Goal: Transaction & Acquisition: Purchase product/service

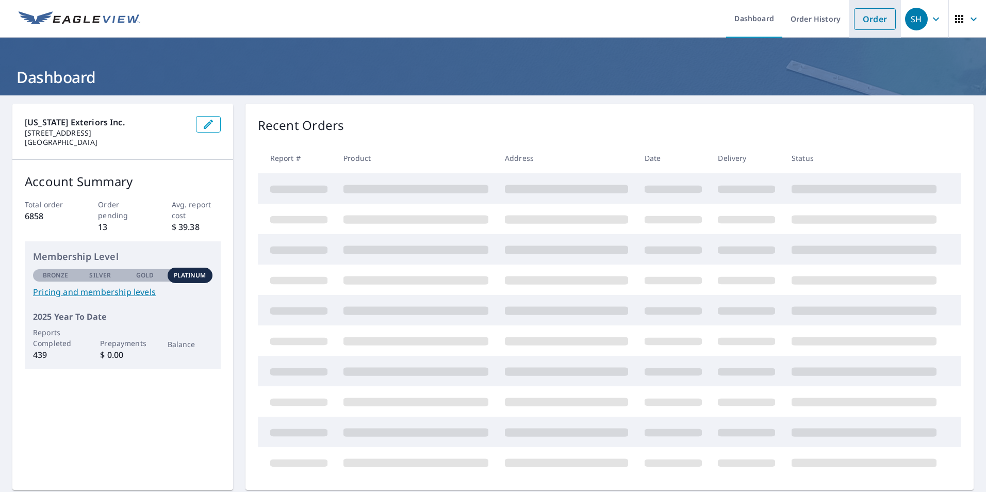
click at [867, 19] on link "Order" at bounding box center [875, 19] width 42 height 22
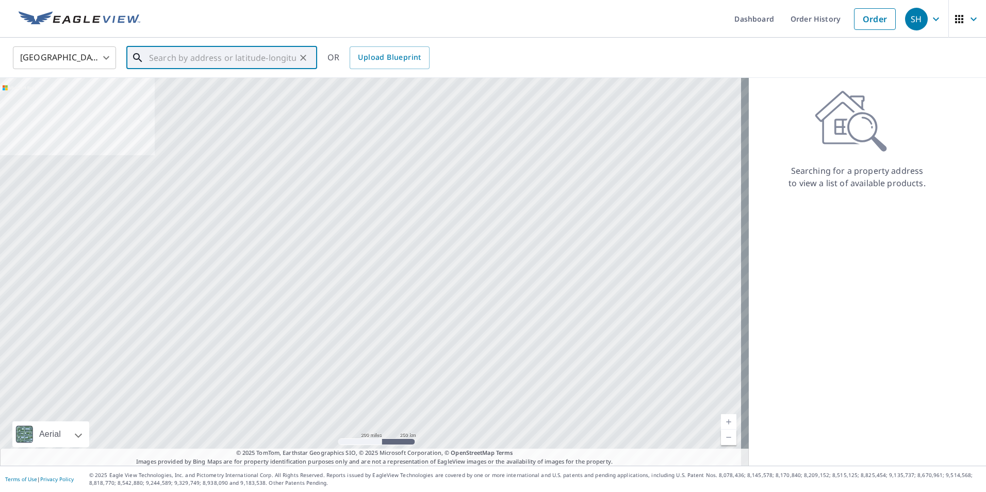
click at [191, 62] on input "text" at bounding box center [222, 57] width 147 height 29
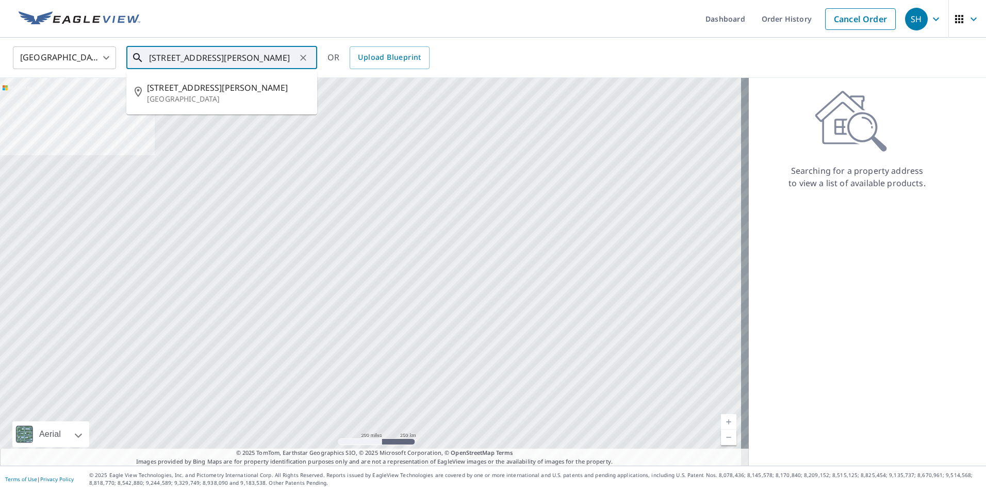
type input "[STREET_ADDRESS][PERSON_NAME]"
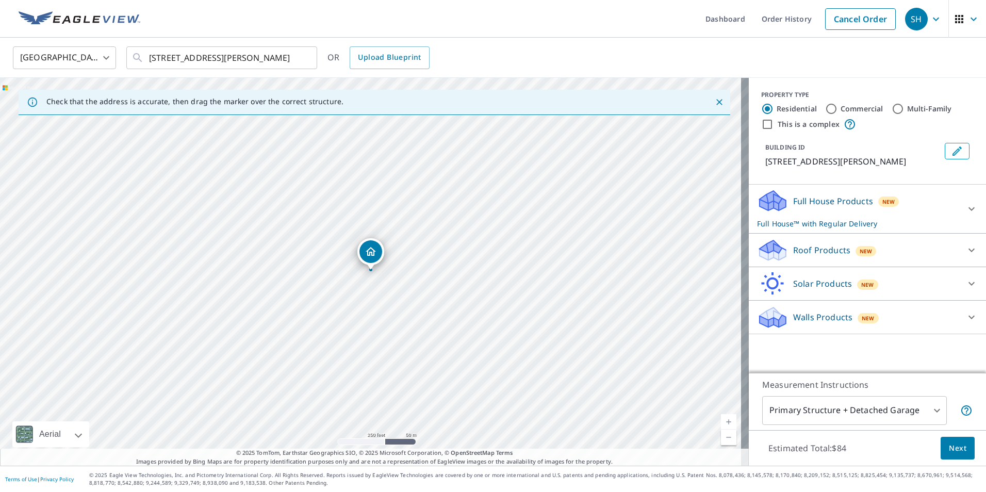
click at [965, 253] on icon at bounding box center [971, 250] width 12 height 12
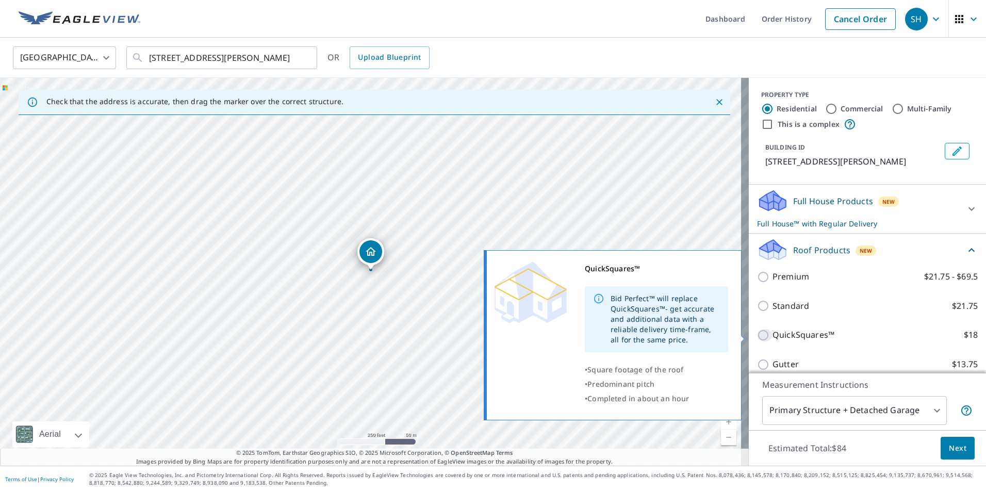
click at [757, 337] on input "QuickSquares™ $18" at bounding box center [764, 335] width 15 height 12
checkbox input "true"
checkbox input "false"
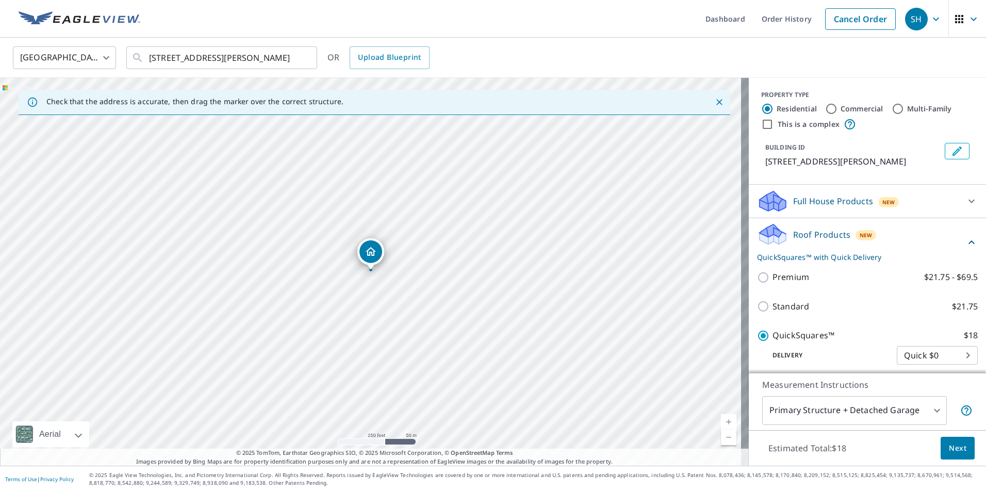
click at [959, 447] on button "Next" at bounding box center [957, 448] width 34 height 23
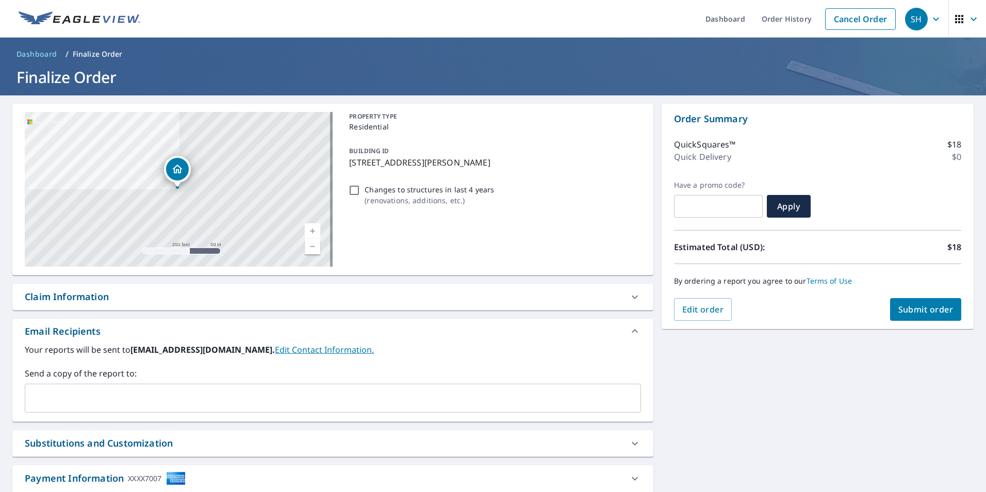
click at [125, 400] on input "text" at bounding box center [324, 398] width 591 height 20
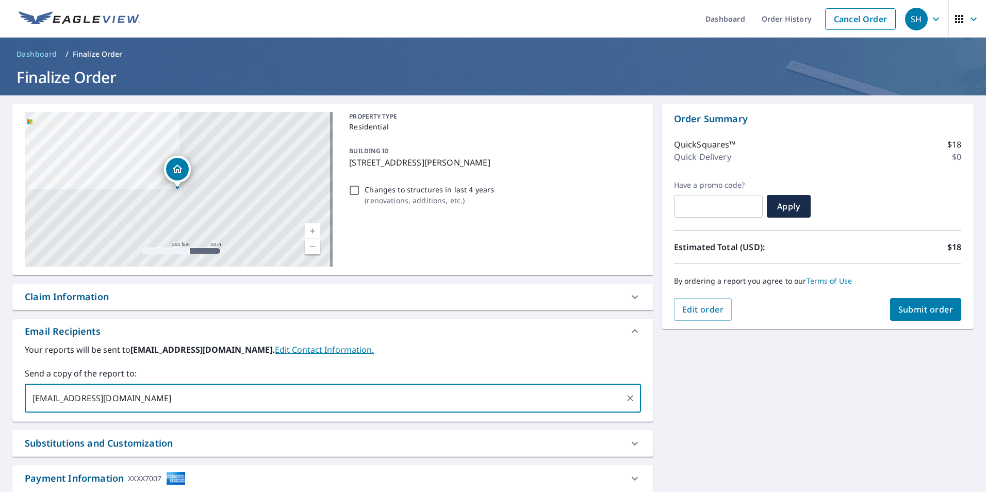
type input "[EMAIL_ADDRESS][DOMAIN_NAME]"
checkbox input "true"
type input "[EMAIL_ADDRESS][DOMAIN_NAME]"
click at [921, 311] on span "Submit order" at bounding box center [925, 309] width 55 height 11
checkbox input "true"
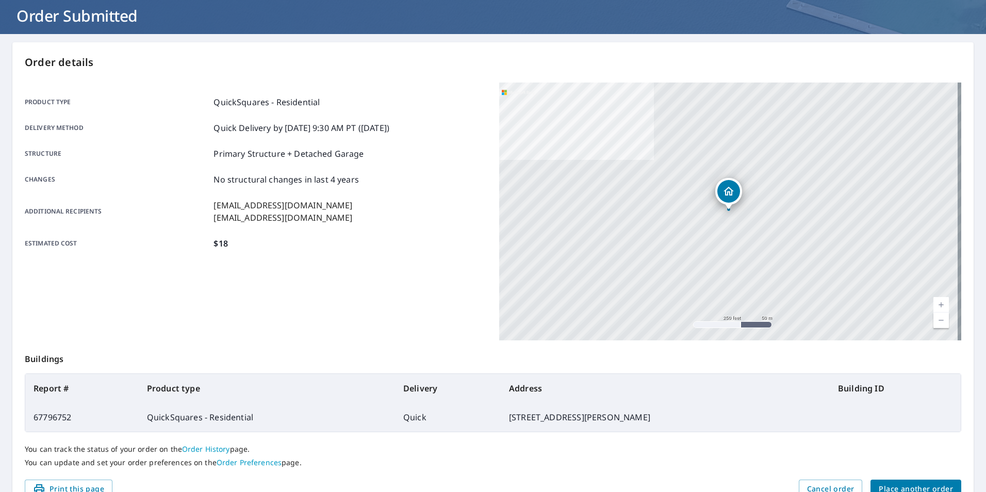
scroll to position [115, 0]
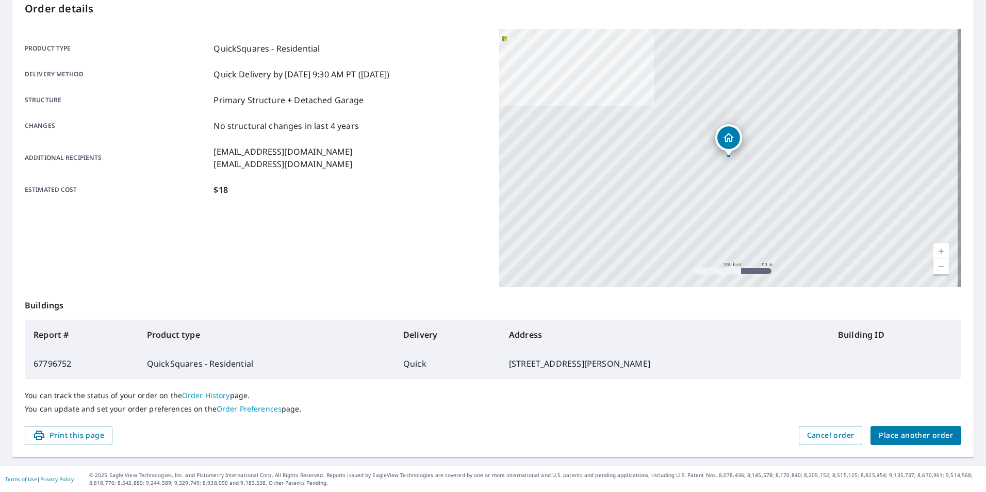
click at [905, 433] on span "Place another order" at bounding box center [915, 435] width 74 height 13
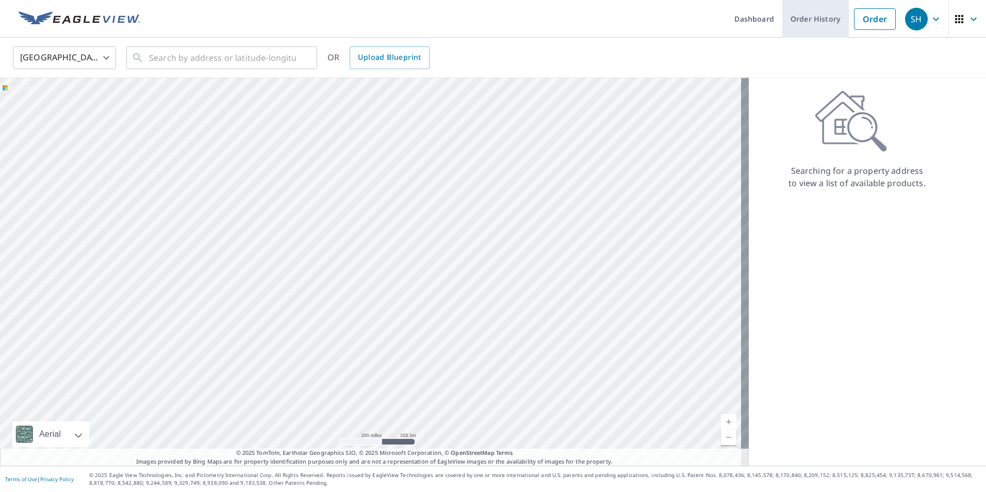
click at [805, 25] on link "Order History" at bounding box center [815, 19] width 67 height 38
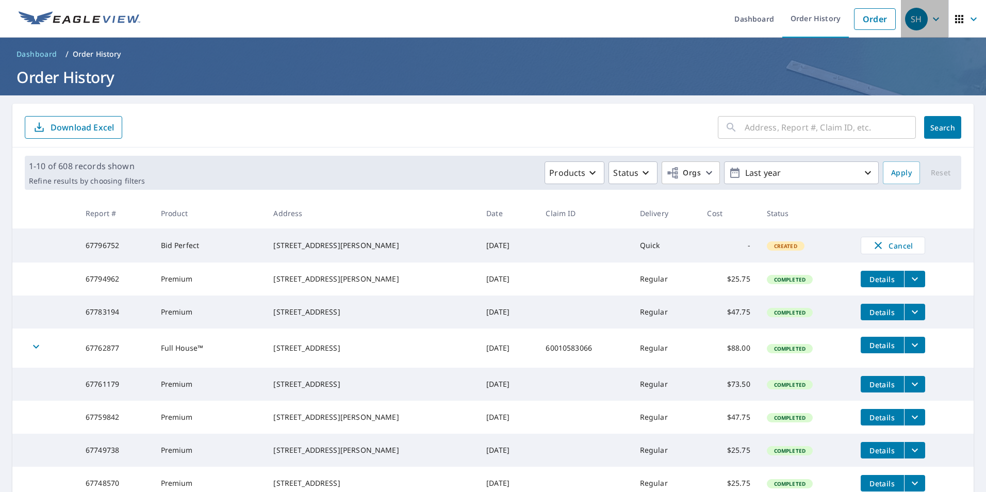
click at [930, 19] on icon "button" at bounding box center [936, 19] width 12 height 12
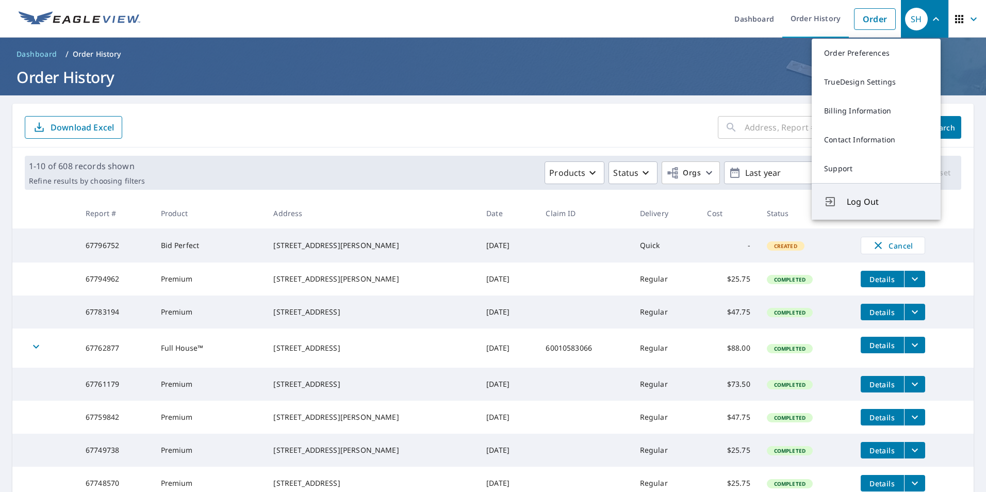
click at [875, 204] on span "Log Out" at bounding box center [887, 201] width 81 height 12
